Goal: Task Accomplishment & Management: Manage account settings

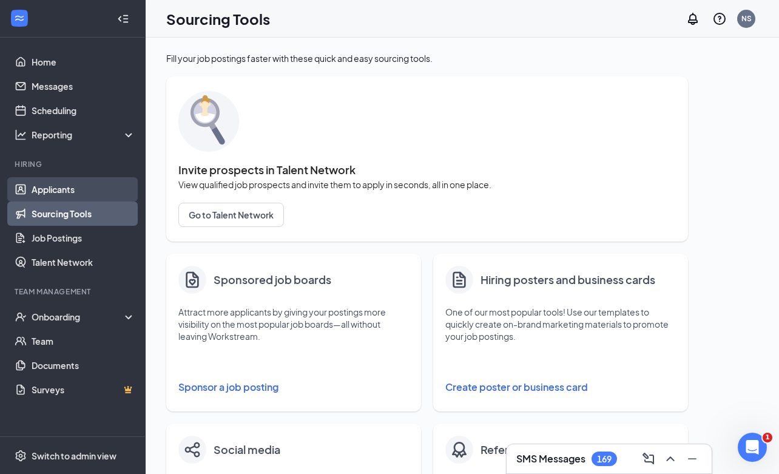
click at [69, 194] on link "Applicants" at bounding box center [84, 189] width 104 height 24
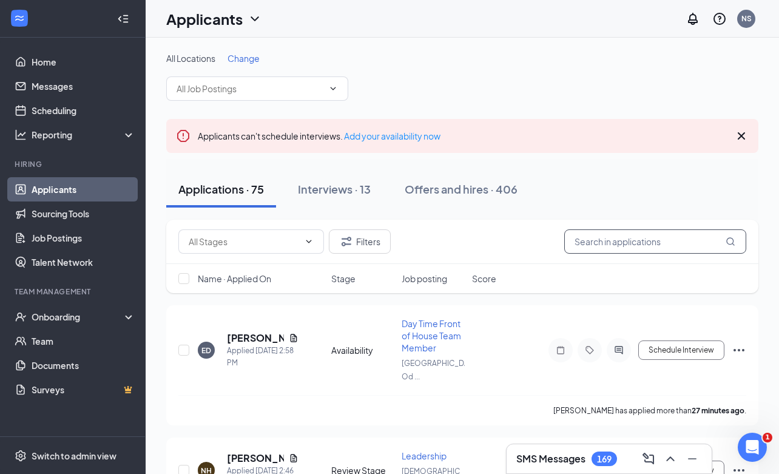
click at [635, 241] on input "text" at bounding box center [655, 241] width 182 height 24
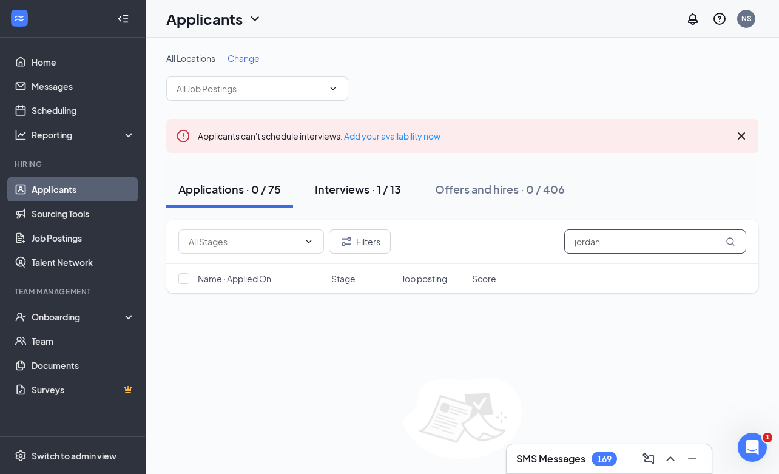
type input "jordan"
click at [391, 194] on div "Interviews · 1 / 13" at bounding box center [358, 188] width 86 height 15
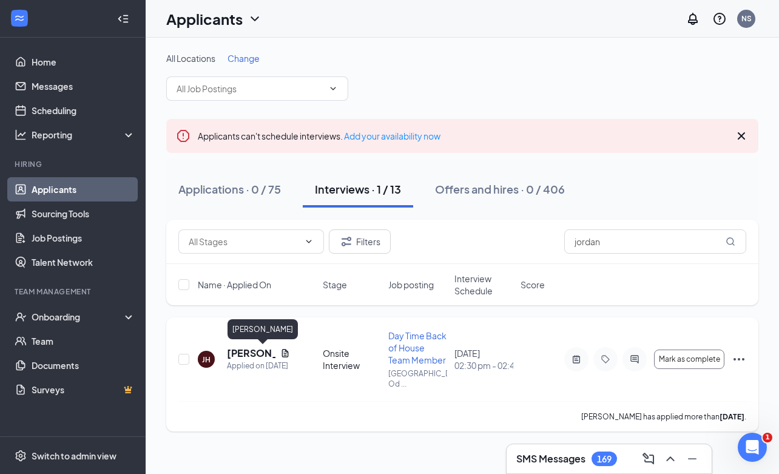
click at [249, 350] on h5 "[PERSON_NAME]" at bounding box center [251, 352] width 49 height 13
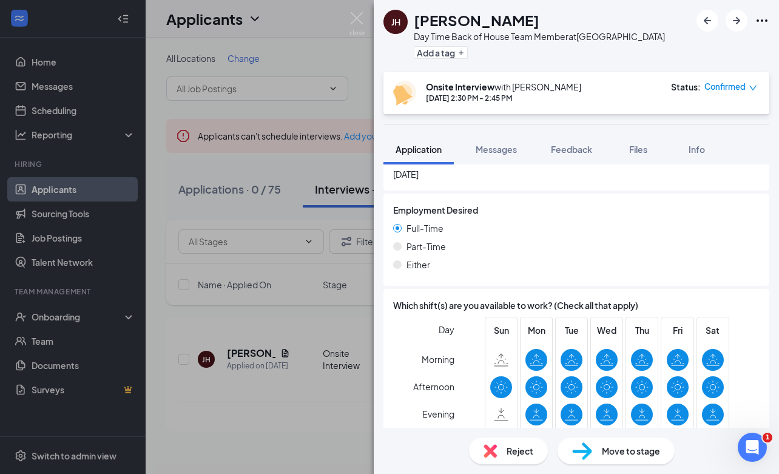
scroll to position [898, 0]
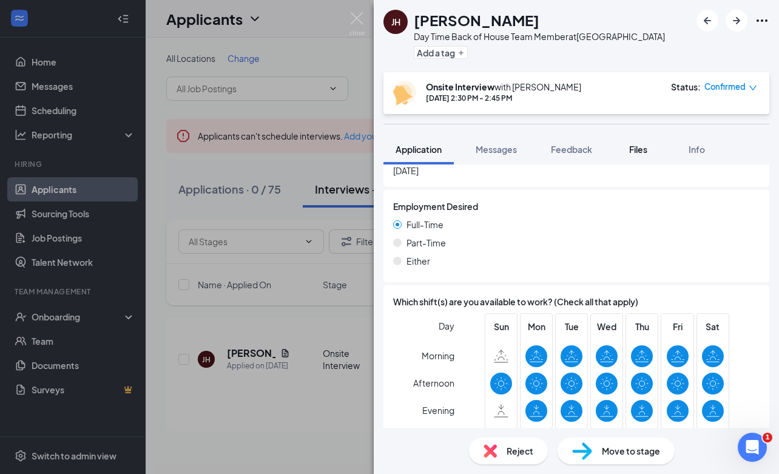
click at [639, 149] on span "Files" at bounding box center [638, 149] width 18 height 11
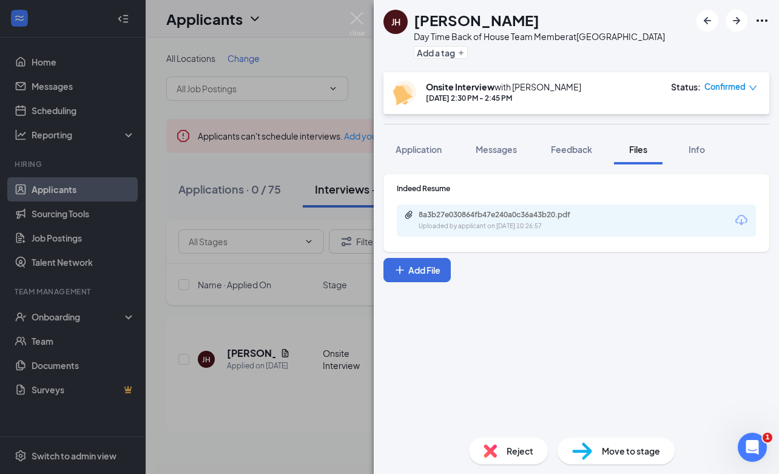
click at [544, 219] on div "8a3b27e030864fb47e240a0c36a43b20.pdf" at bounding box center [504, 215] width 170 height 10
click at [353, 10] on div "[PERSON_NAME] [PERSON_NAME] Day Time Back of House Team Member at [GEOGRAPHIC_D…" at bounding box center [389, 237] width 779 height 474
